Goal: Navigation & Orientation: Find specific page/section

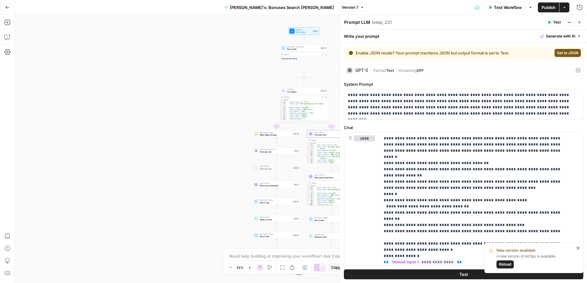
scroll to position [1669, 0]
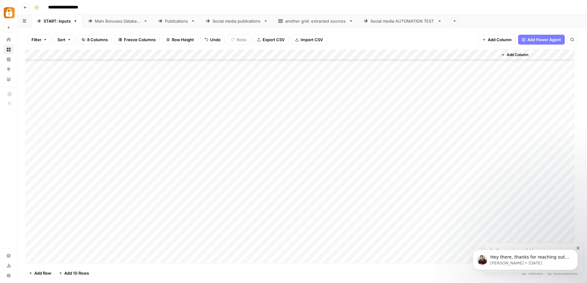
scroll to position [614, 0]
